Goal: Information Seeking & Learning: Learn about a topic

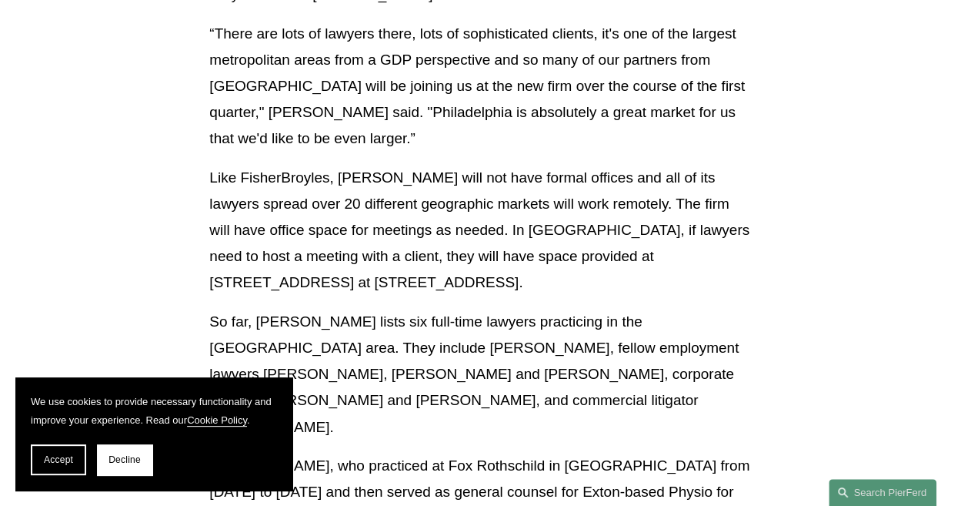
scroll to position [606, 0]
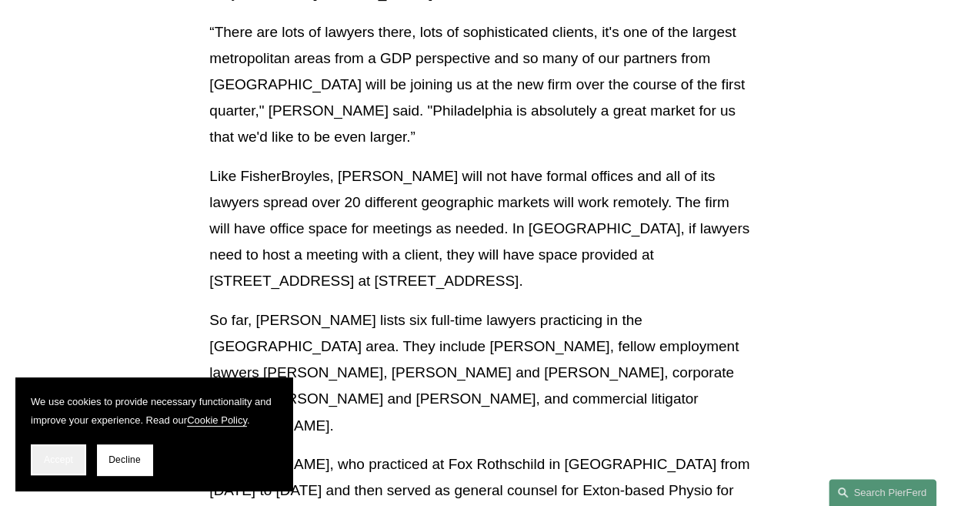
click at [46, 459] on span "Accept" at bounding box center [58, 459] width 29 height 11
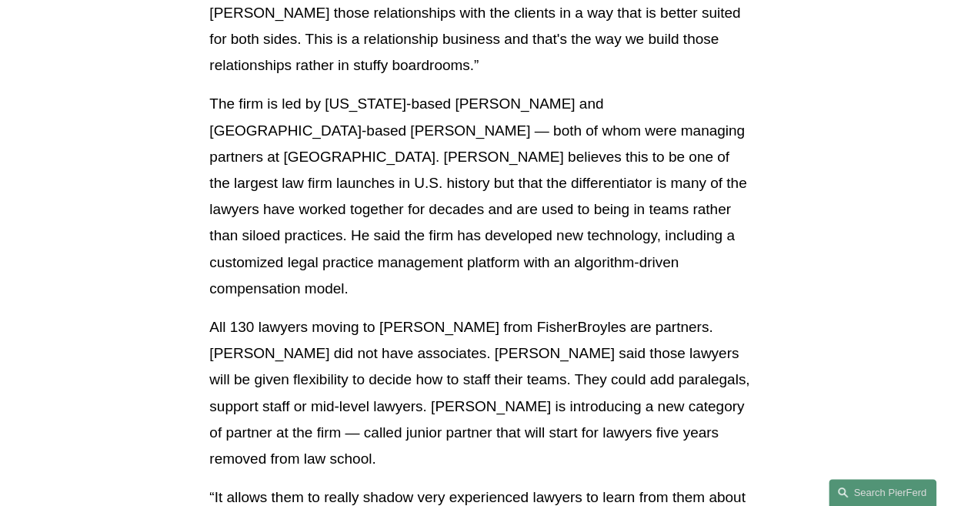
scroll to position [2376, 0]
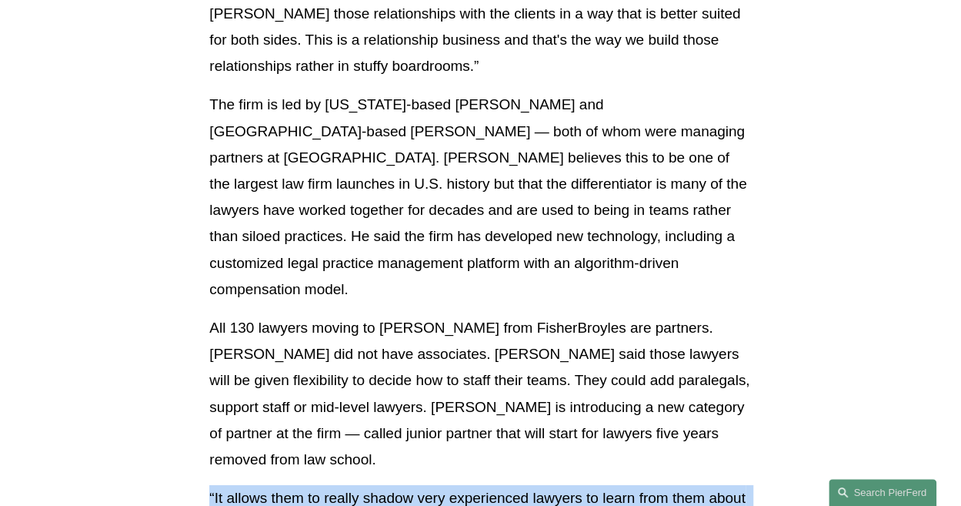
drag, startPoint x: 212, startPoint y: 321, endPoint x: 313, endPoint y: 401, distance: 129.3
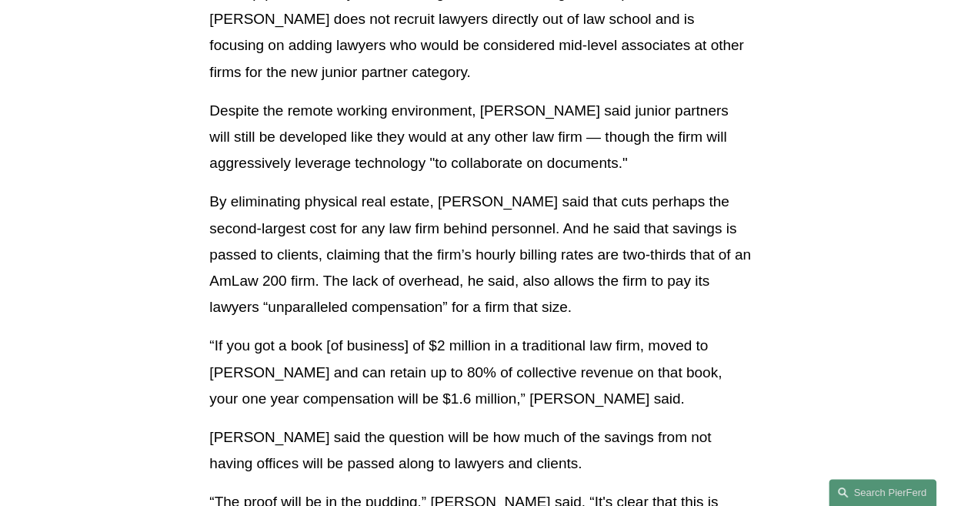
scroll to position [3103, 0]
